Goal: Transaction & Acquisition: Purchase product/service

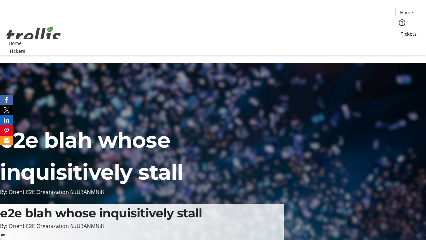
click at [401, 30] on span "Tickets" at bounding box center [409, 33] width 16 height 7
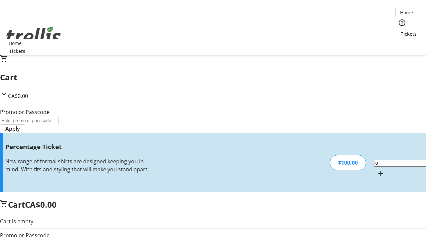
click at [377, 169] on mat-icon "Increment by one" at bounding box center [381, 173] width 8 height 8
type input "1"
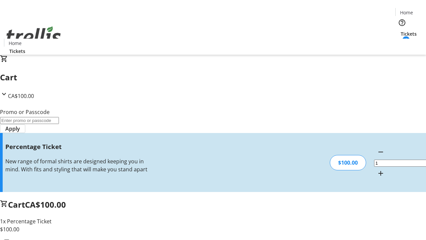
type input "BAR"
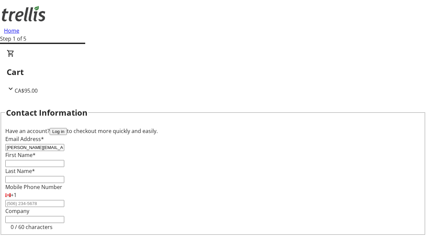
type input "[PERSON_NAME][EMAIL_ADDRESS][DOMAIN_NAME]"
type input "[PERSON_NAME]"
type input "Rice"
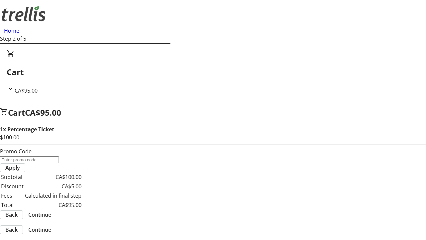
click at [51, 210] on span "Continue" at bounding box center [39, 214] width 23 height 8
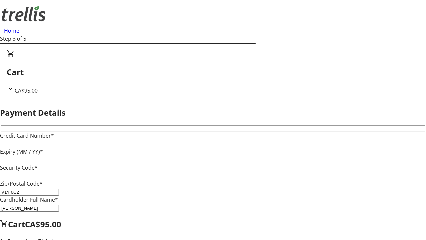
type input "V1Y 0C2"
